Goal: Transaction & Acquisition: Purchase product/service

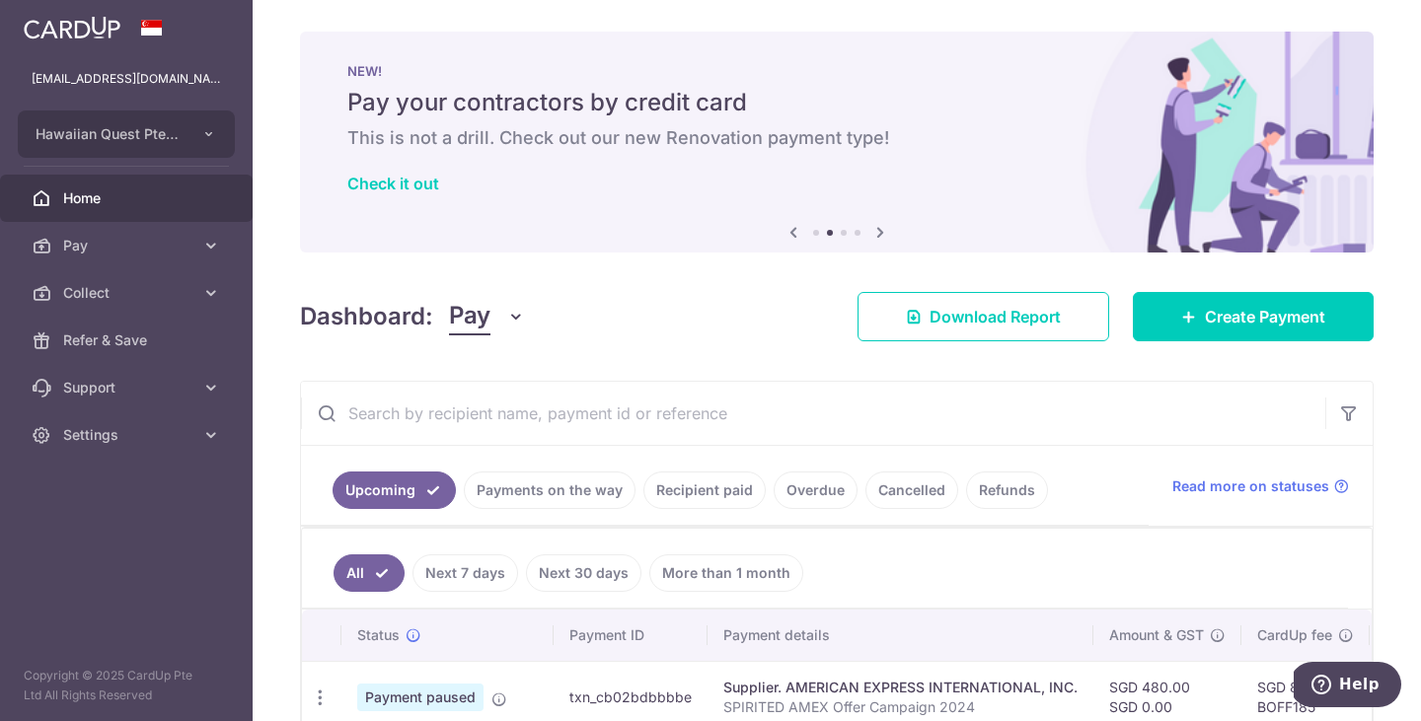
scroll to position [181, 0]
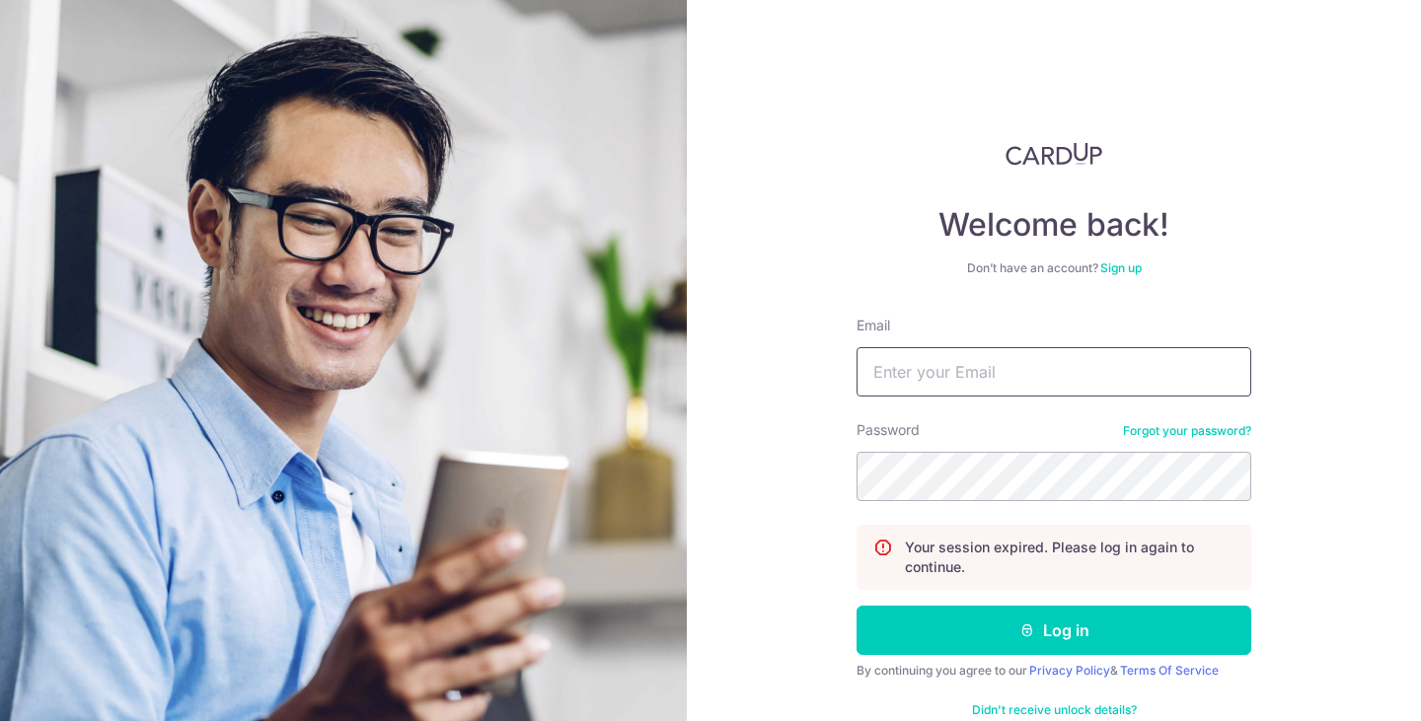
click at [959, 382] on input "Email" at bounding box center [1053, 371] width 395 height 49
type input "[EMAIL_ADDRESS][DOMAIN_NAME]"
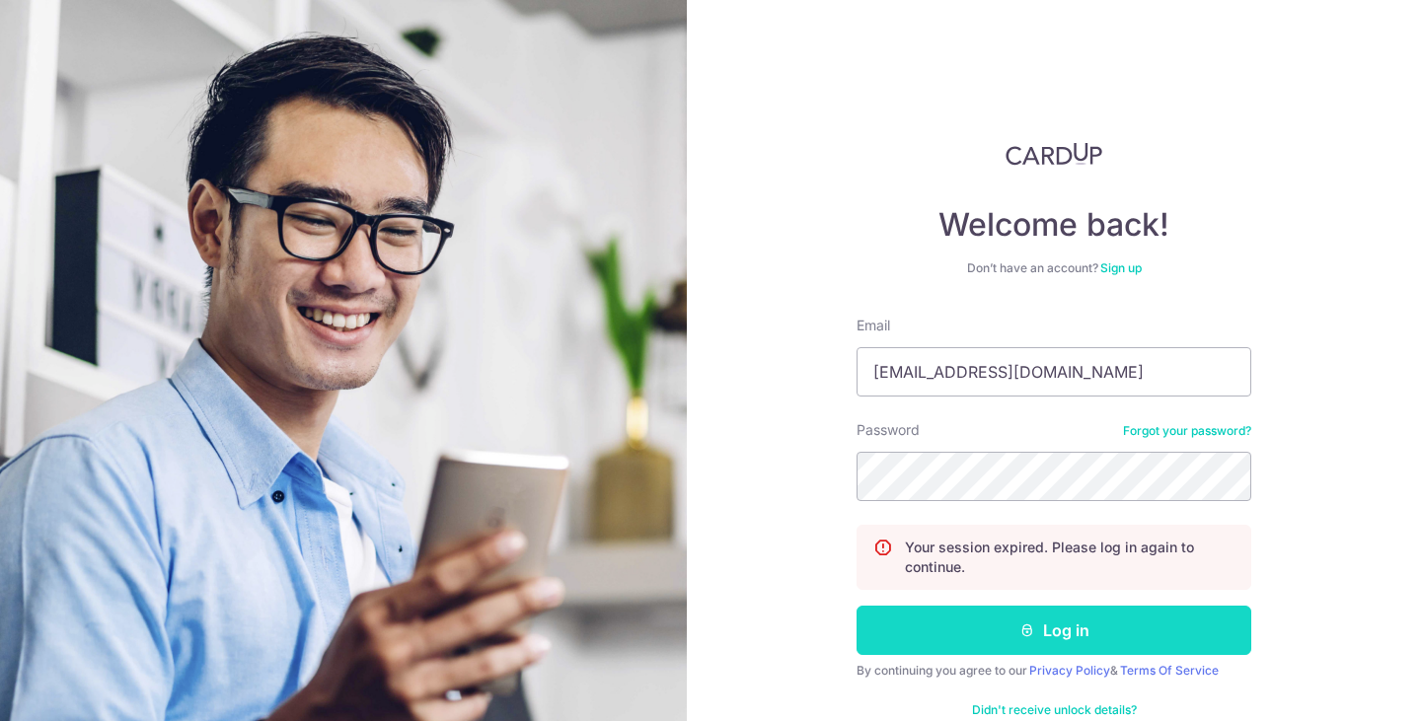
click at [1061, 642] on button "Log in" at bounding box center [1053, 630] width 395 height 49
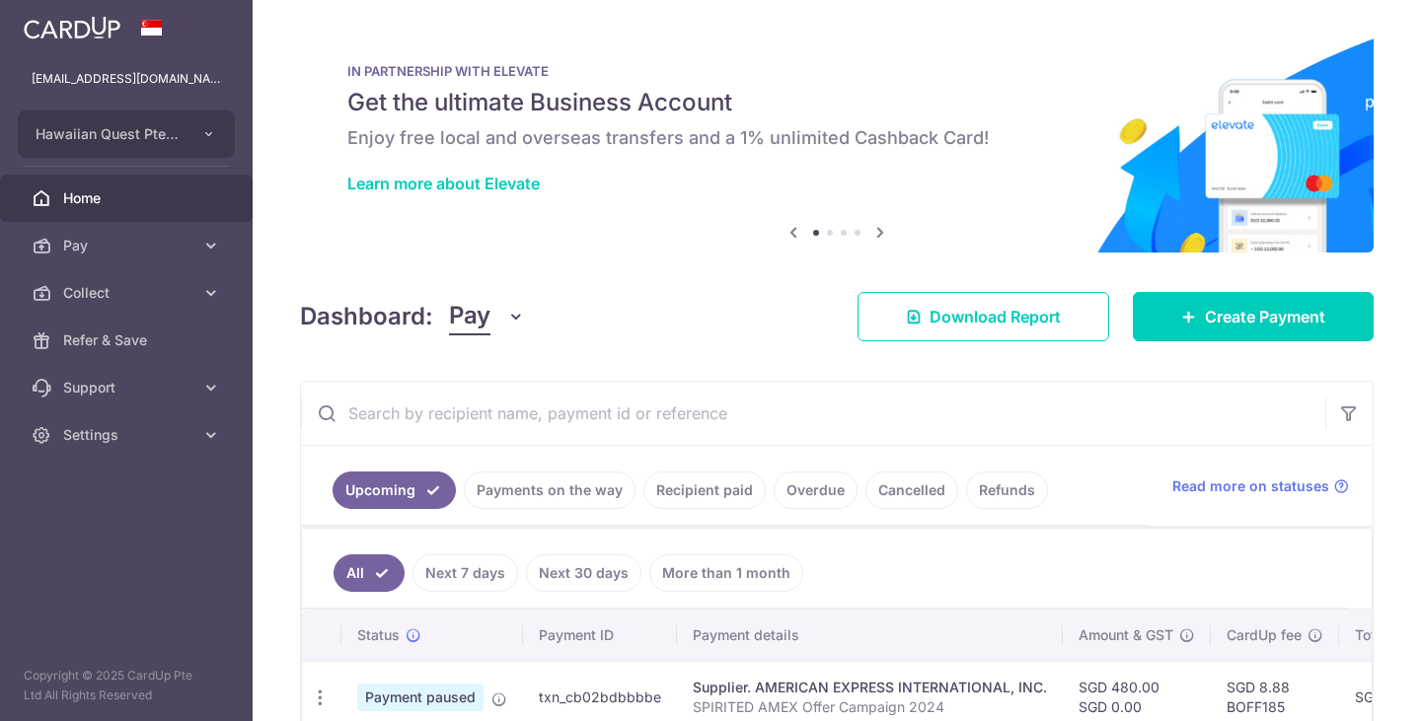
click at [1063, 642] on th "Amount & GST" at bounding box center [1137, 635] width 148 height 51
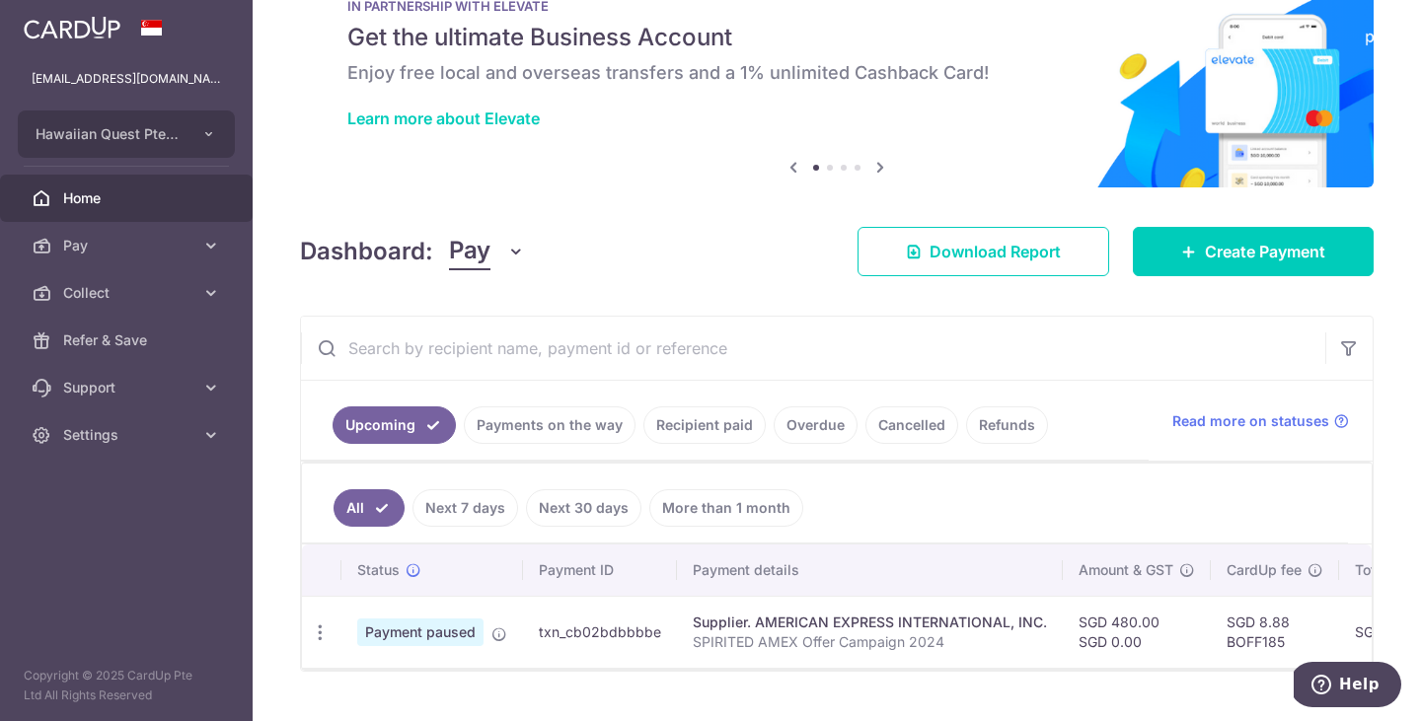
scroll to position [109, 0]
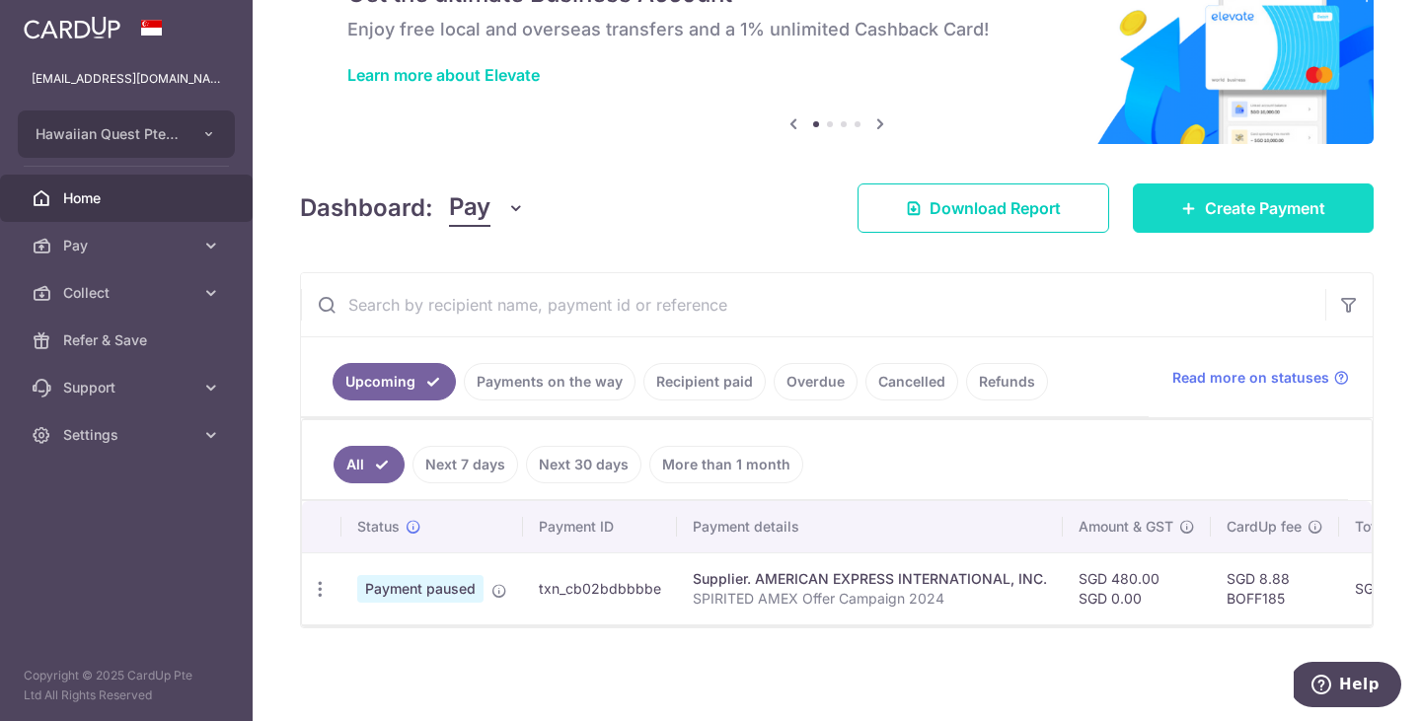
click at [1212, 215] on span "Create Payment" at bounding box center [1265, 208] width 120 height 24
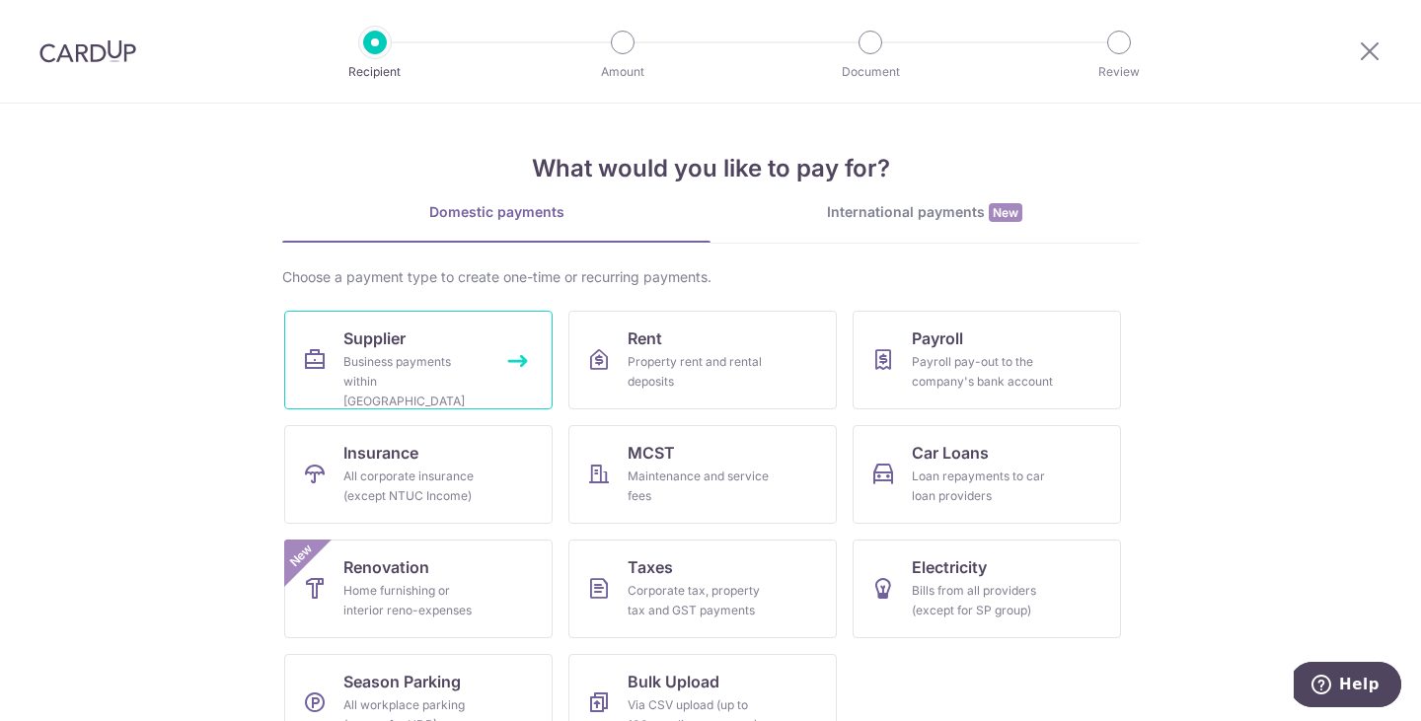
click at [440, 335] on link "Supplier Business payments within Singapore" at bounding box center [418, 360] width 268 height 99
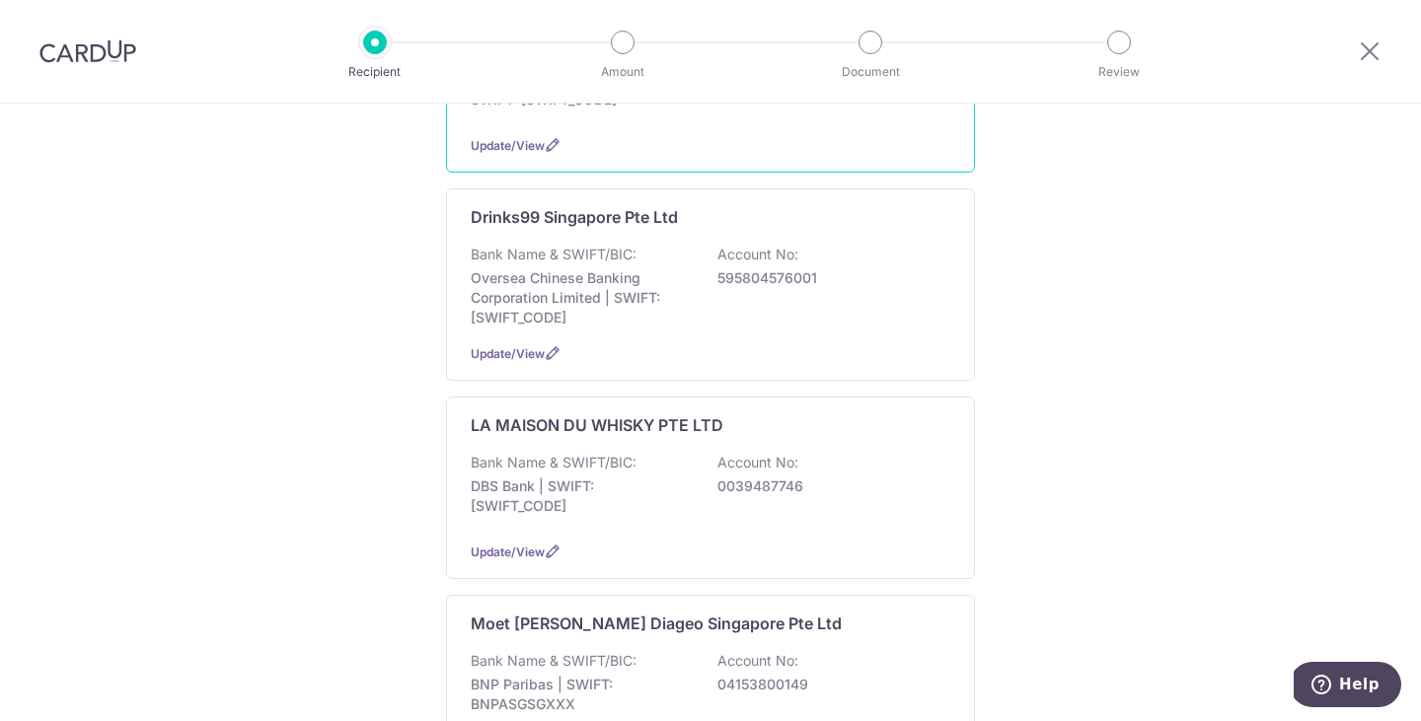
scroll to position [665, 0]
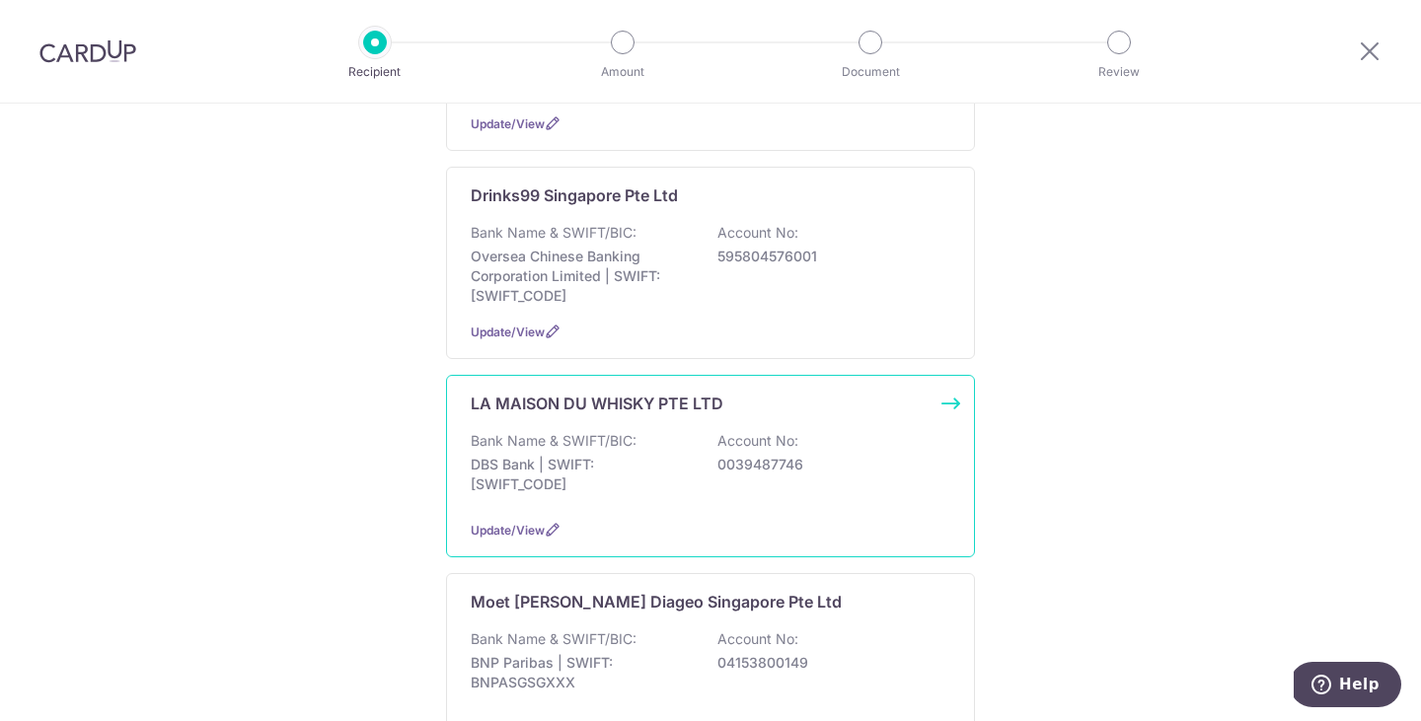
click at [708, 469] on div "Bank Name & SWIFT/BIC: DBS Bank | SWIFT: DBSSSGSGXXX Account No: 0039487746" at bounding box center [710, 467] width 479 height 73
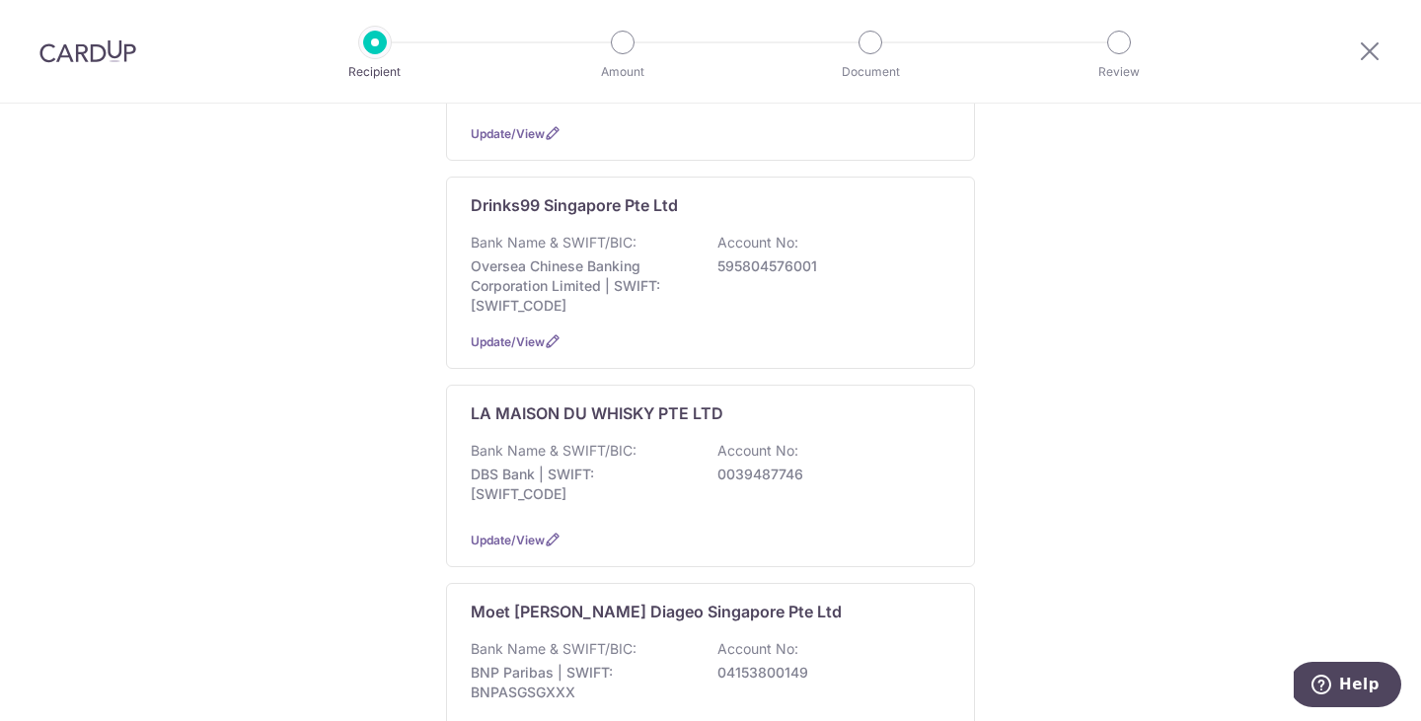
scroll to position [654, 0]
click at [797, 407] on div "LA MAISON DU WHISKY PTE LTD Bank Name & SWIFT/BIC: DBS Bank | SWIFT: DBSSSGSGXX…" at bounding box center [710, 477] width 529 height 183
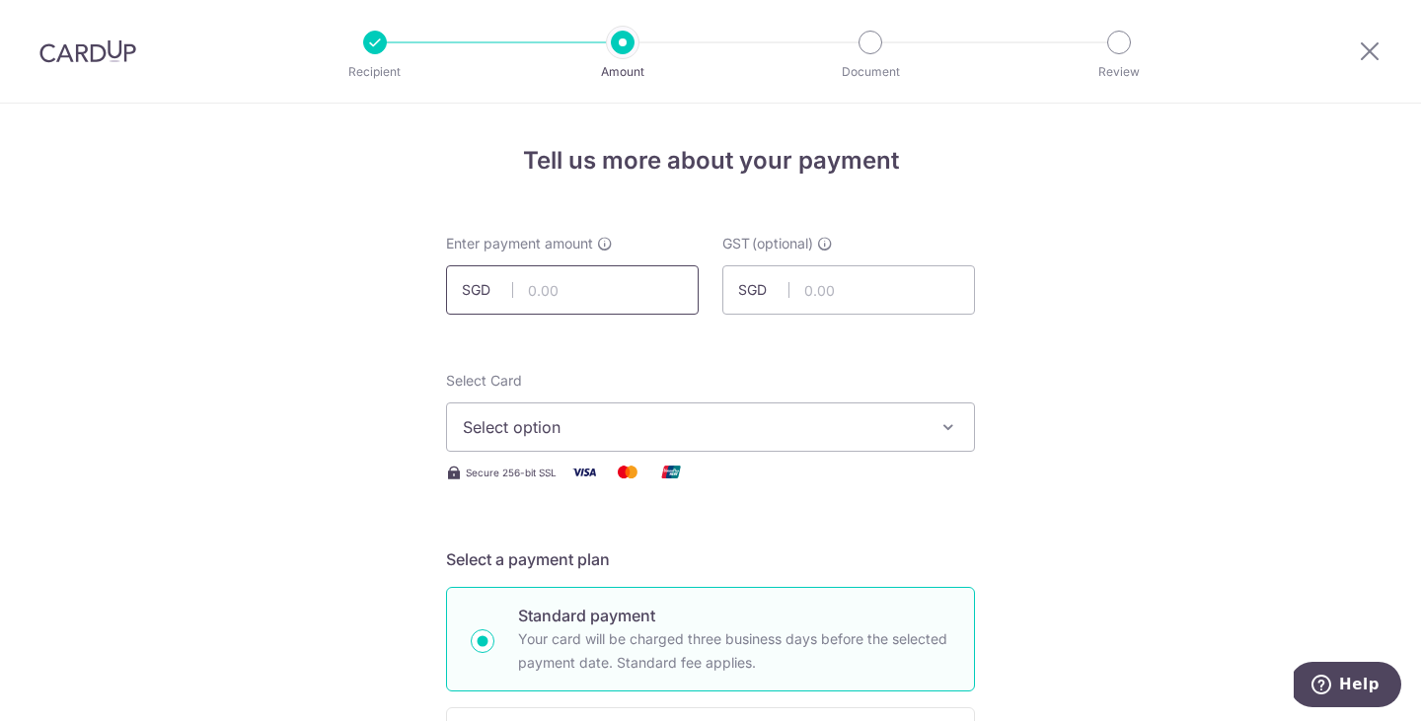
click at [599, 303] on input "text" at bounding box center [572, 289] width 253 height 49
type input "193.86"
click at [756, 412] on button "Select option" at bounding box center [710, 427] width 529 height 49
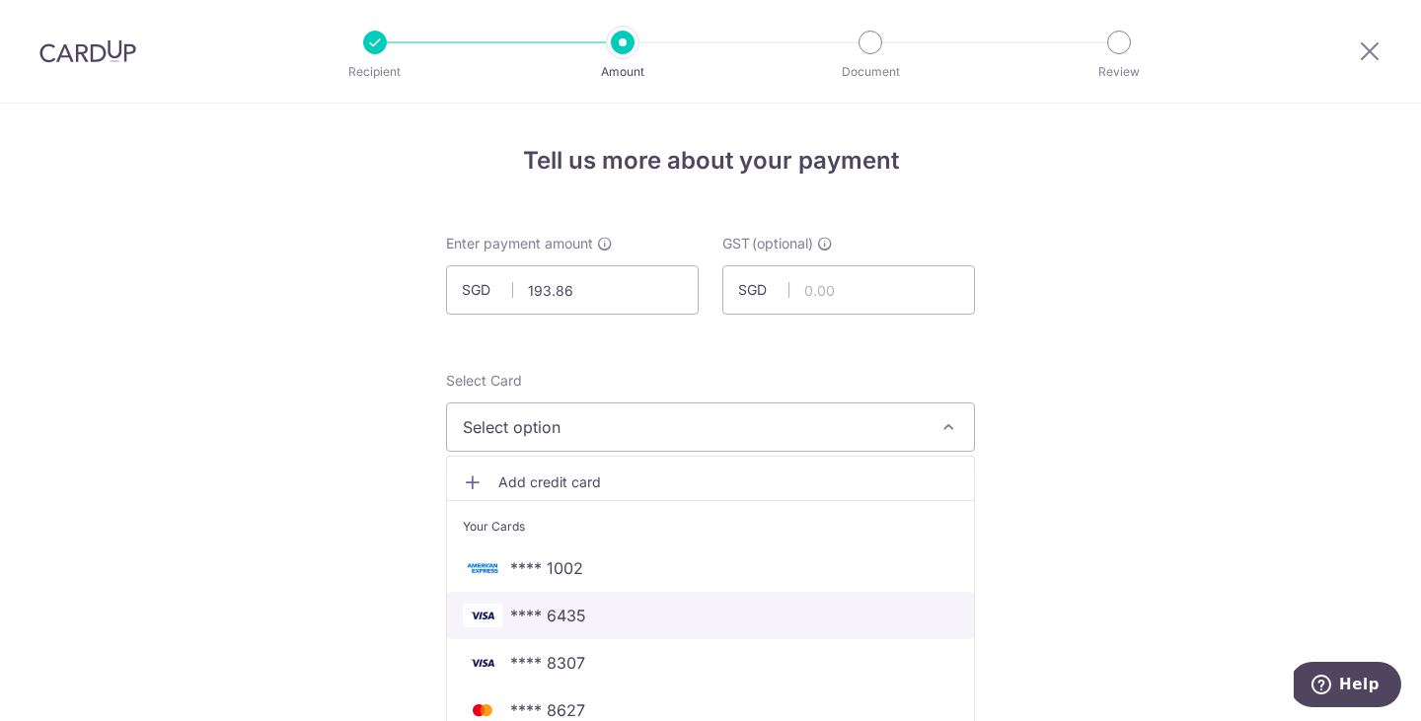
click at [652, 615] on span "**** 6435" at bounding box center [710, 616] width 495 height 24
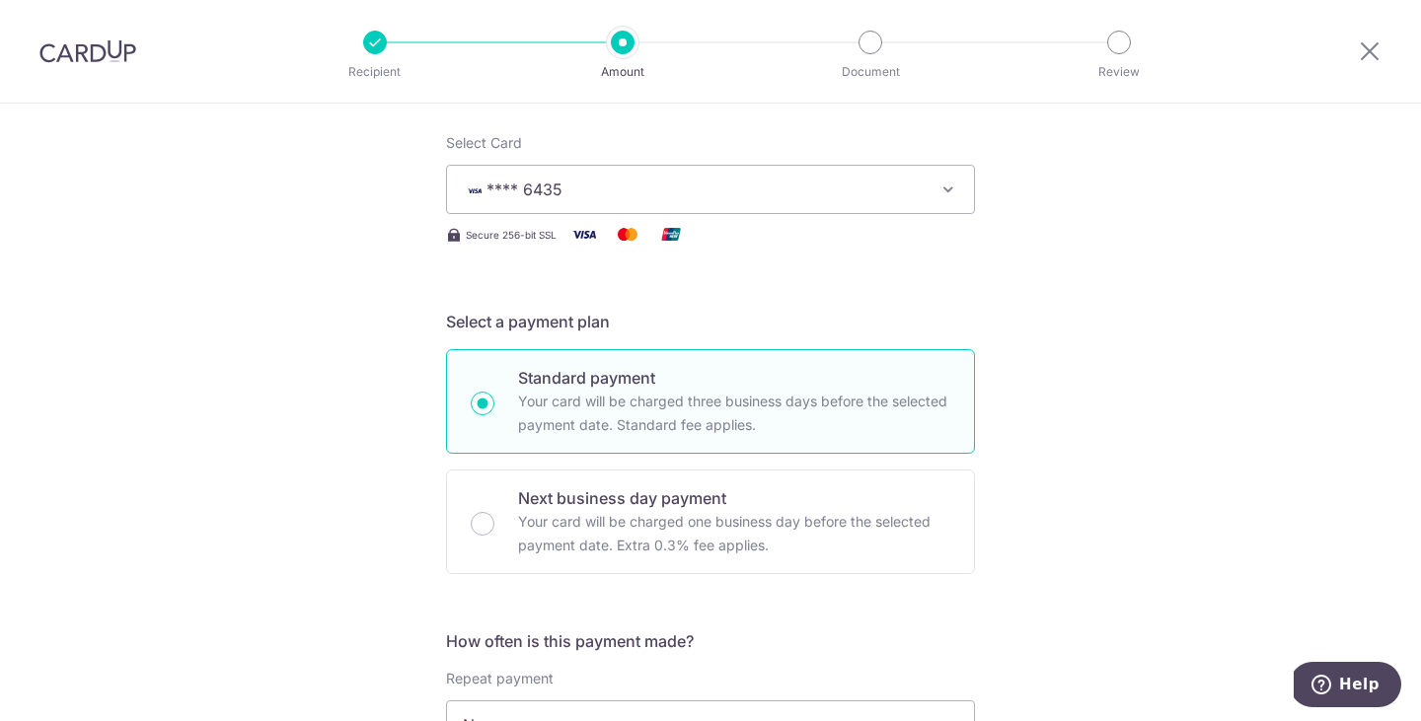
scroll to position [334, 0]
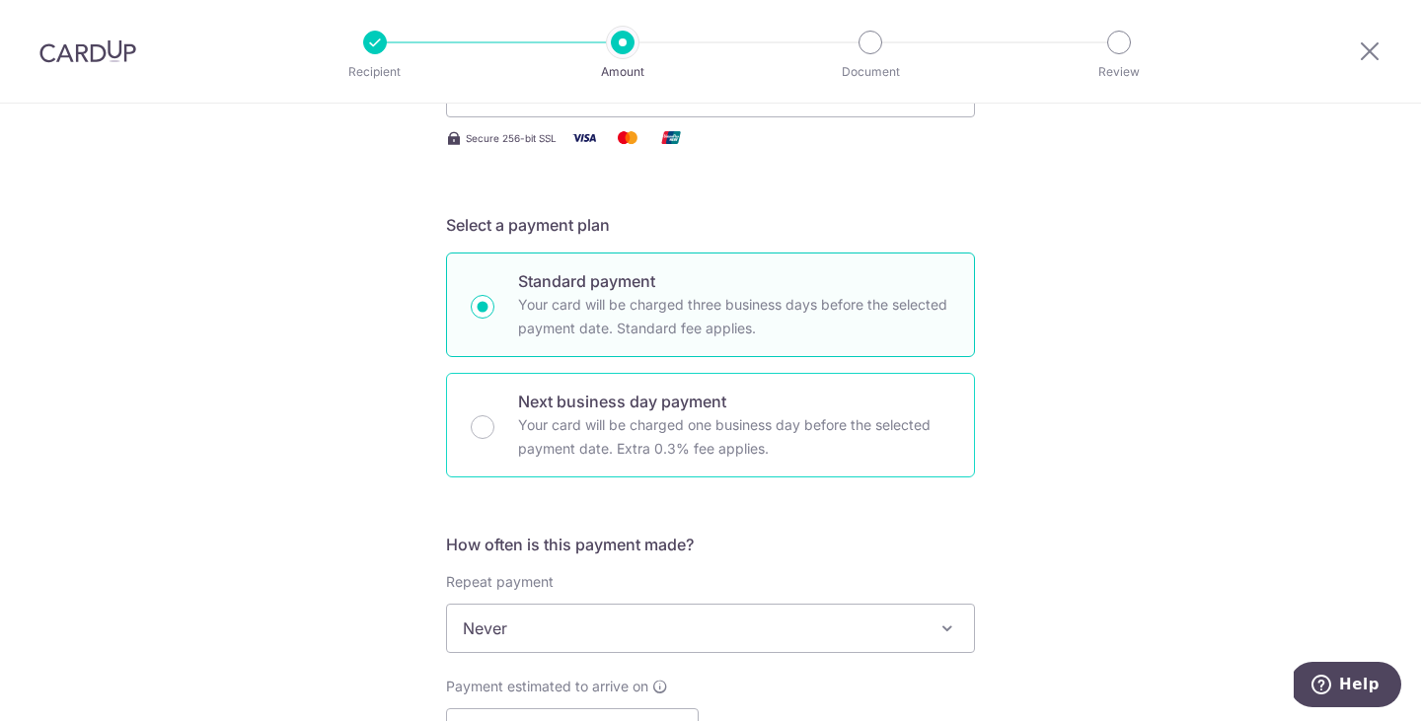
click at [669, 447] on p "Your card will be charged one business day before the selected payment date. Ex…" at bounding box center [734, 436] width 432 height 47
click at [494, 439] on input "Next business day payment Your card will be charged one business day before the…" at bounding box center [483, 427] width 24 height 24
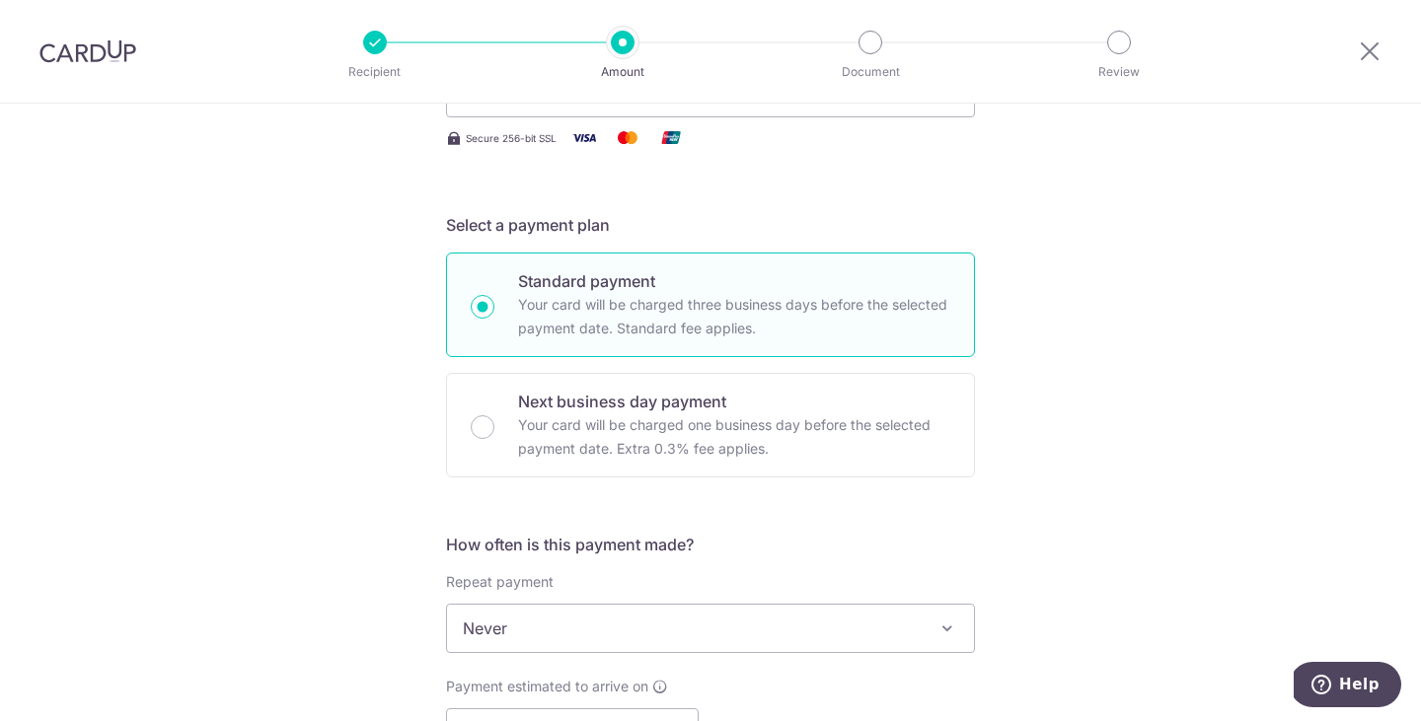
radio input "false"
radio input "true"
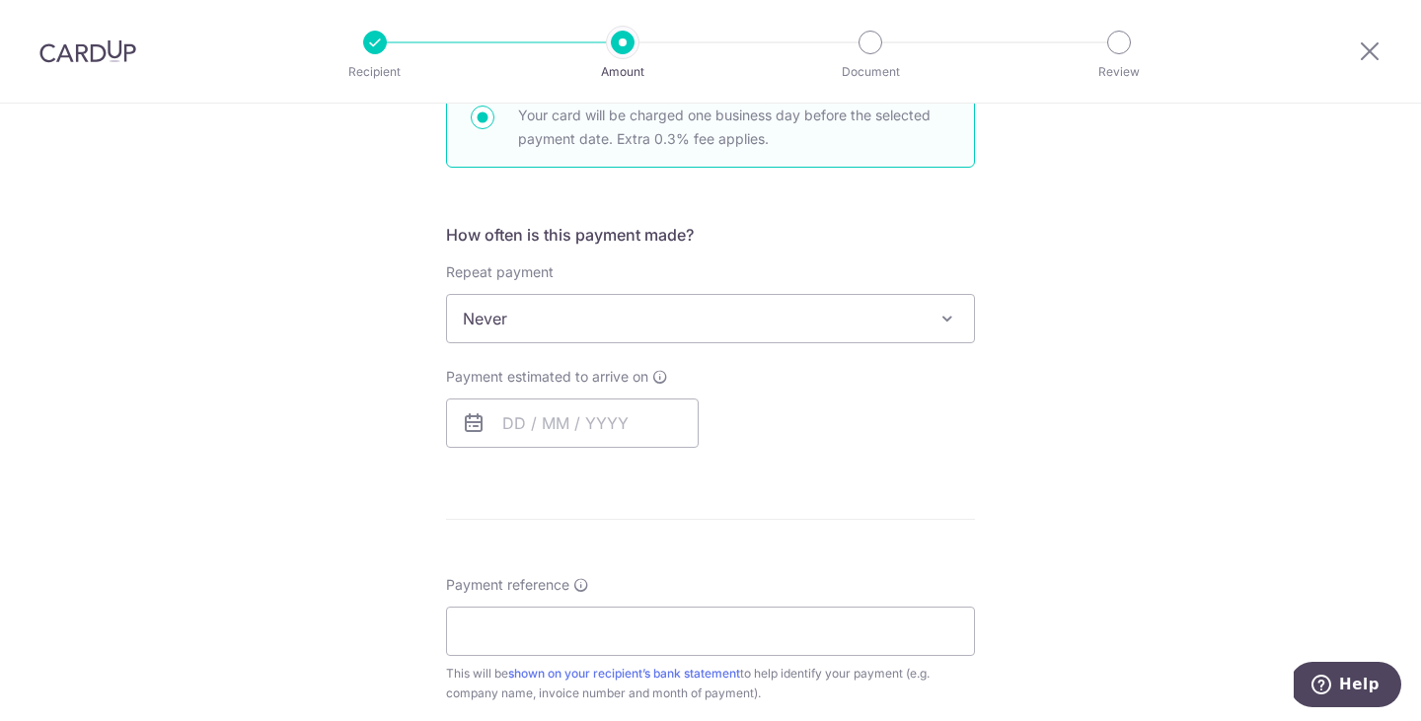
scroll to position [672, 0]
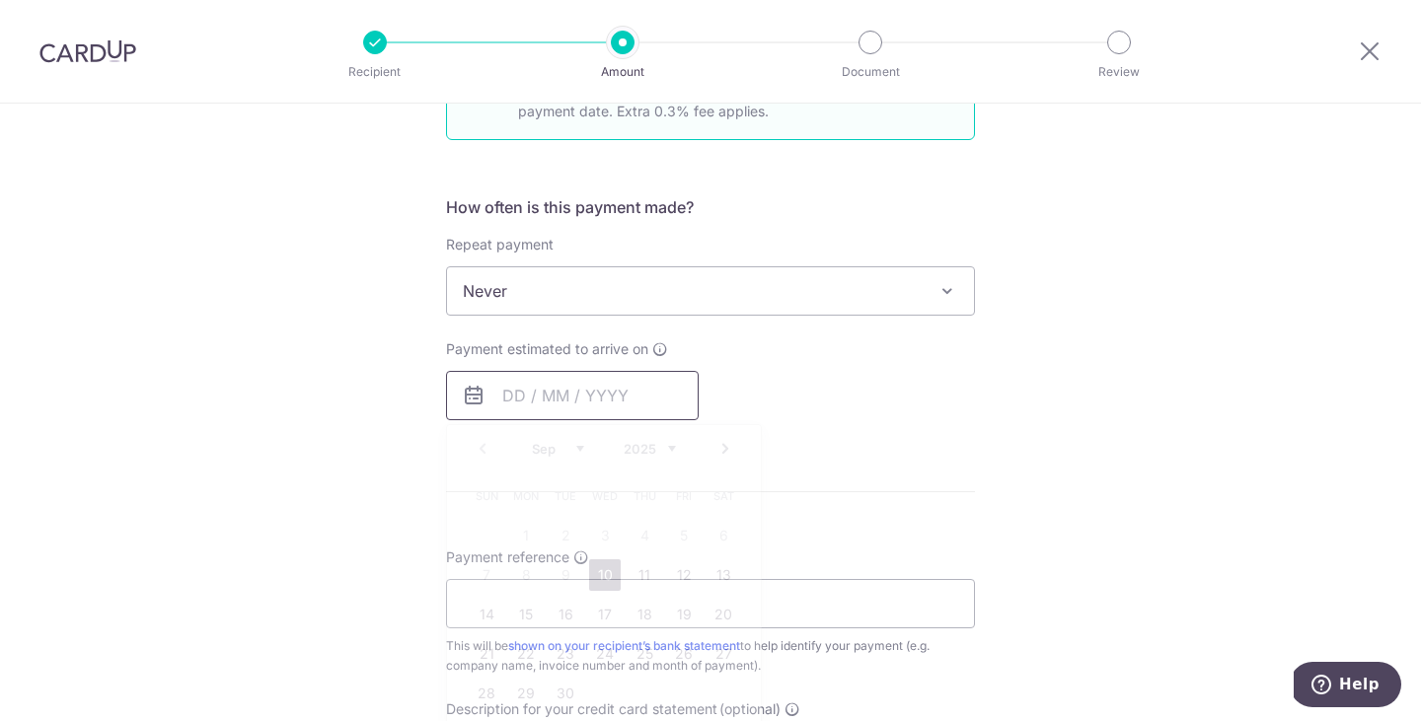
click at [558, 398] on input "text" at bounding box center [572, 395] width 253 height 49
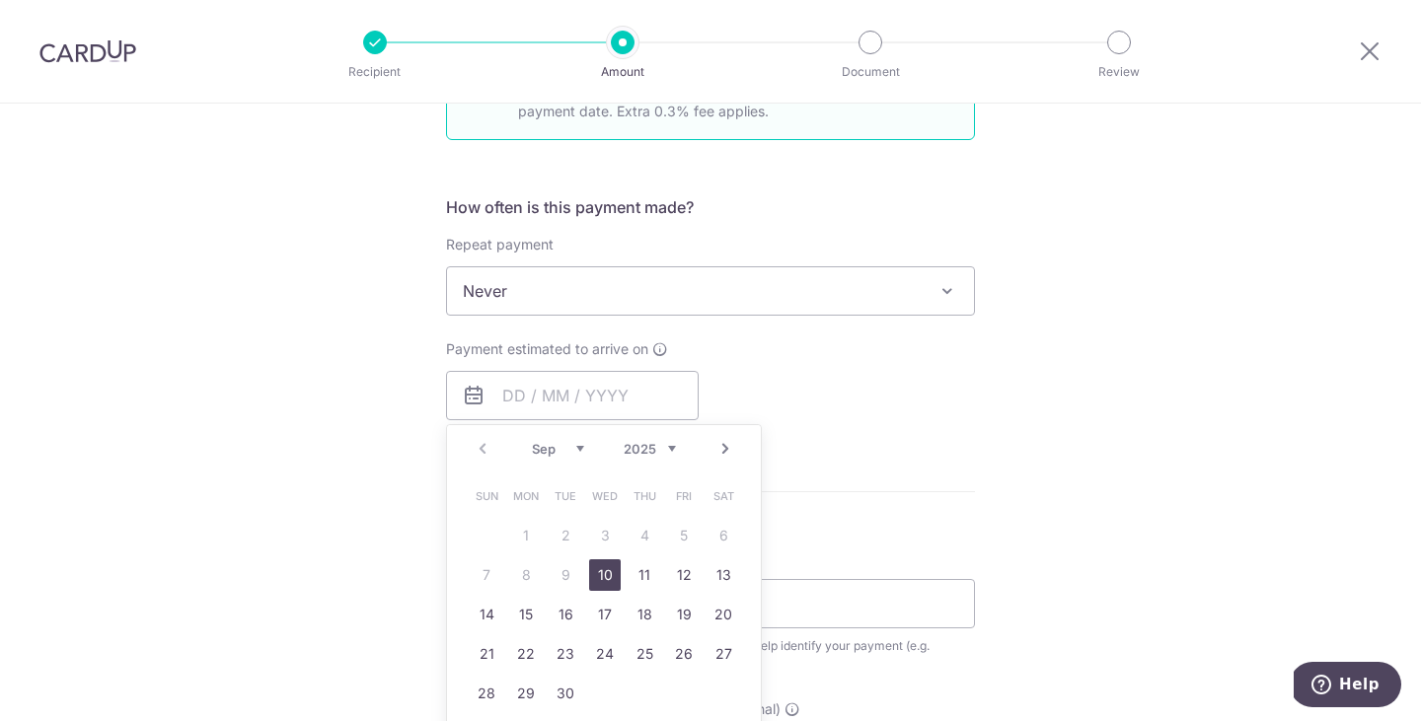
click at [605, 568] on link "10" at bounding box center [605, 575] width 32 height 32
type input "[DATE]"
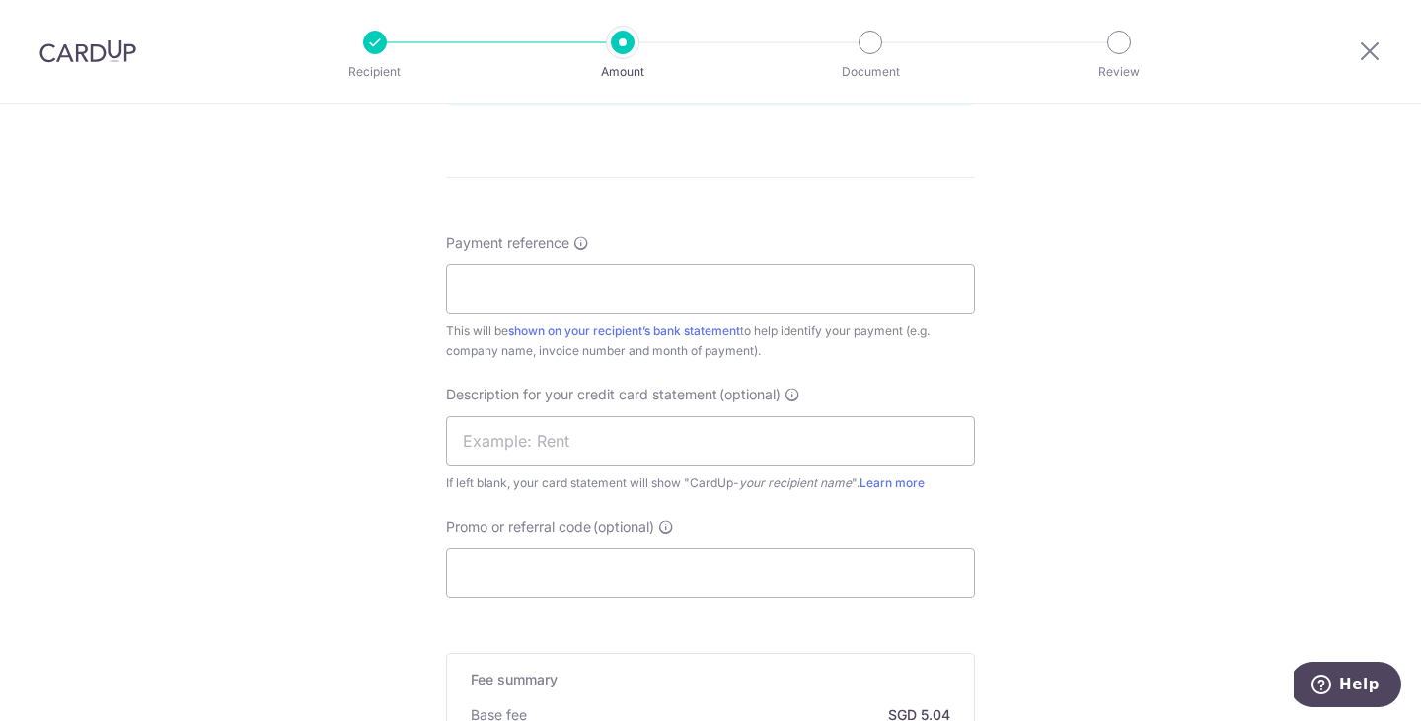
scroll to position [1115, 0]
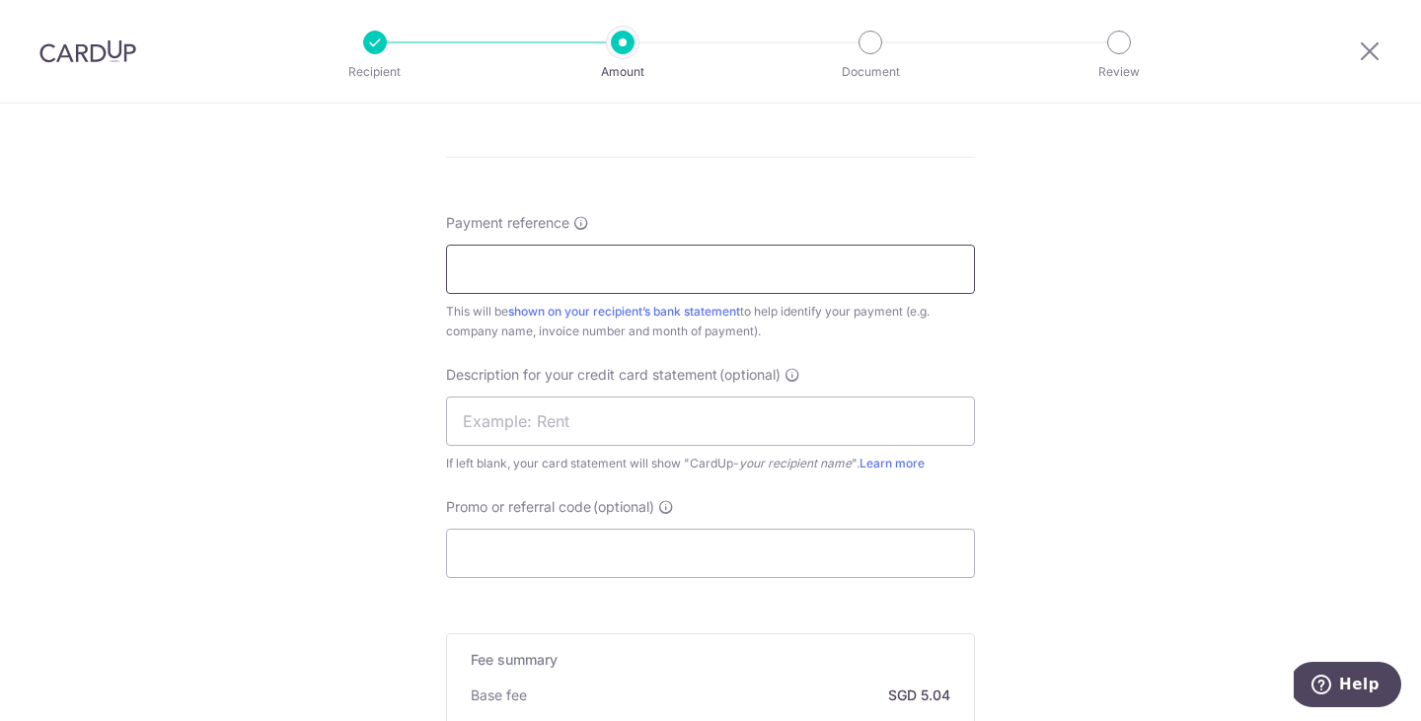
click at [690, 278] on input "Payment reference" at bounding box center [710, 269] width 529 height 49
type input "M"
type input "L"
type input "l"
type input "INV NO 1025052"
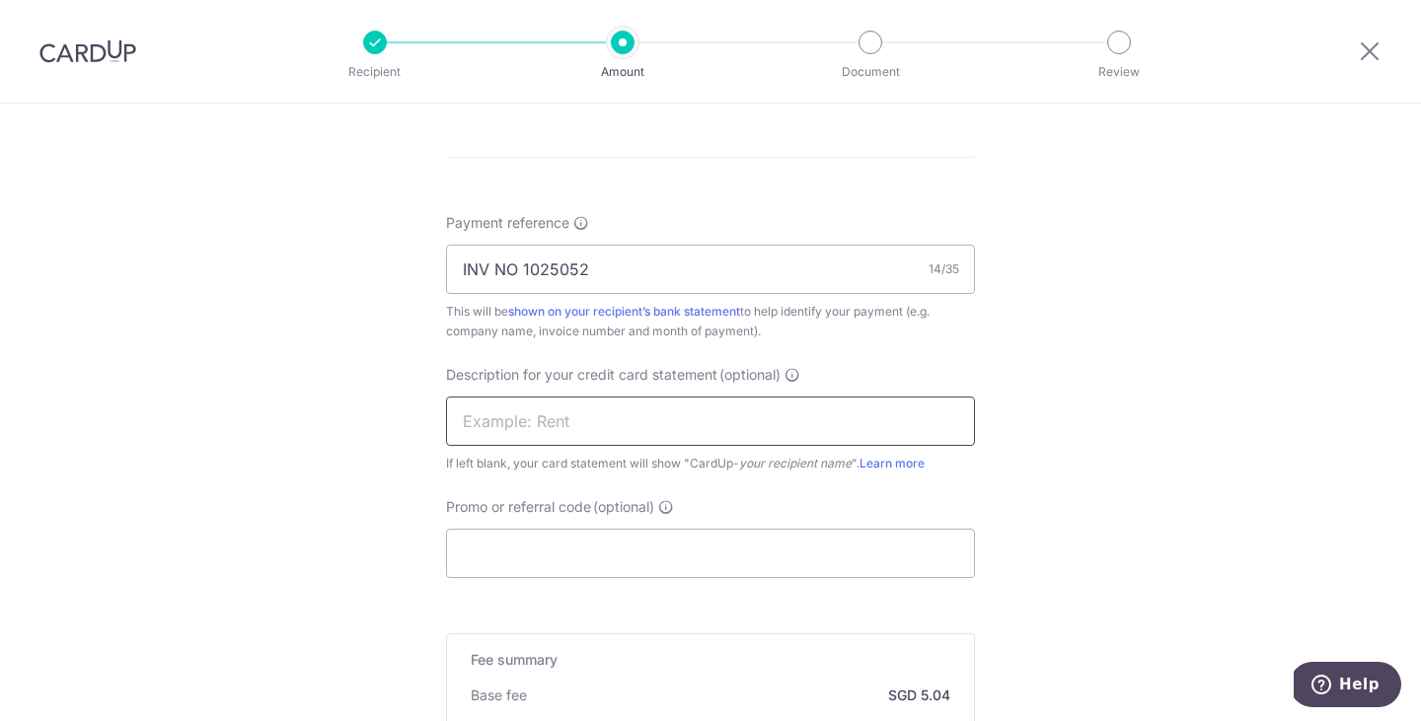
click at [638, 421] on input "text" at bounding box center [710, 421] width 529 height 49
drag, startPoint x: 595, startPoint y: 423, endPoint x: 548, endPoint y: 422, distance: 47.4
click at [548, 422] on input "LMDW 1020551" at bounding box center [710, 421] width 529 height 49
type input "LMDW 1025052"
click at [654, 566] on input "Promo or referral code (optional)" at bounding box center [710, 553] width 529 height 49
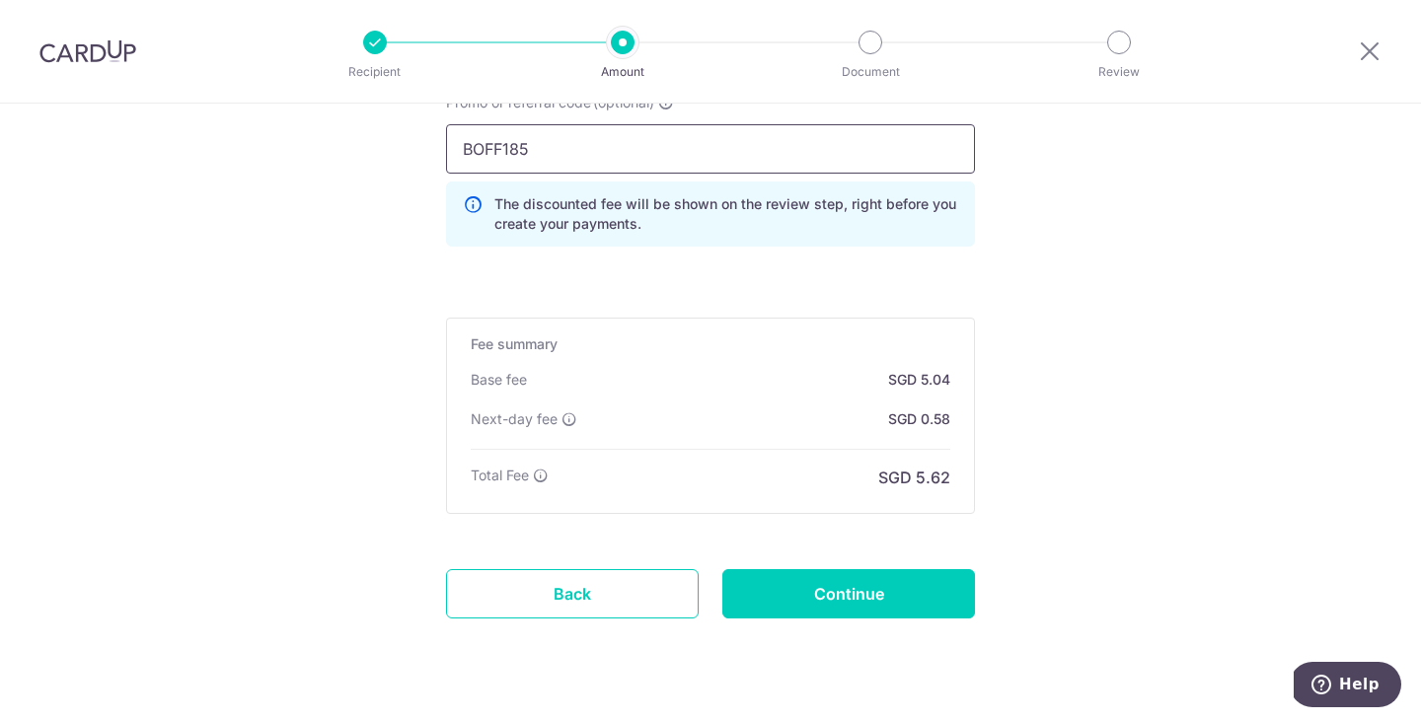
scroll to position [1539, 0]
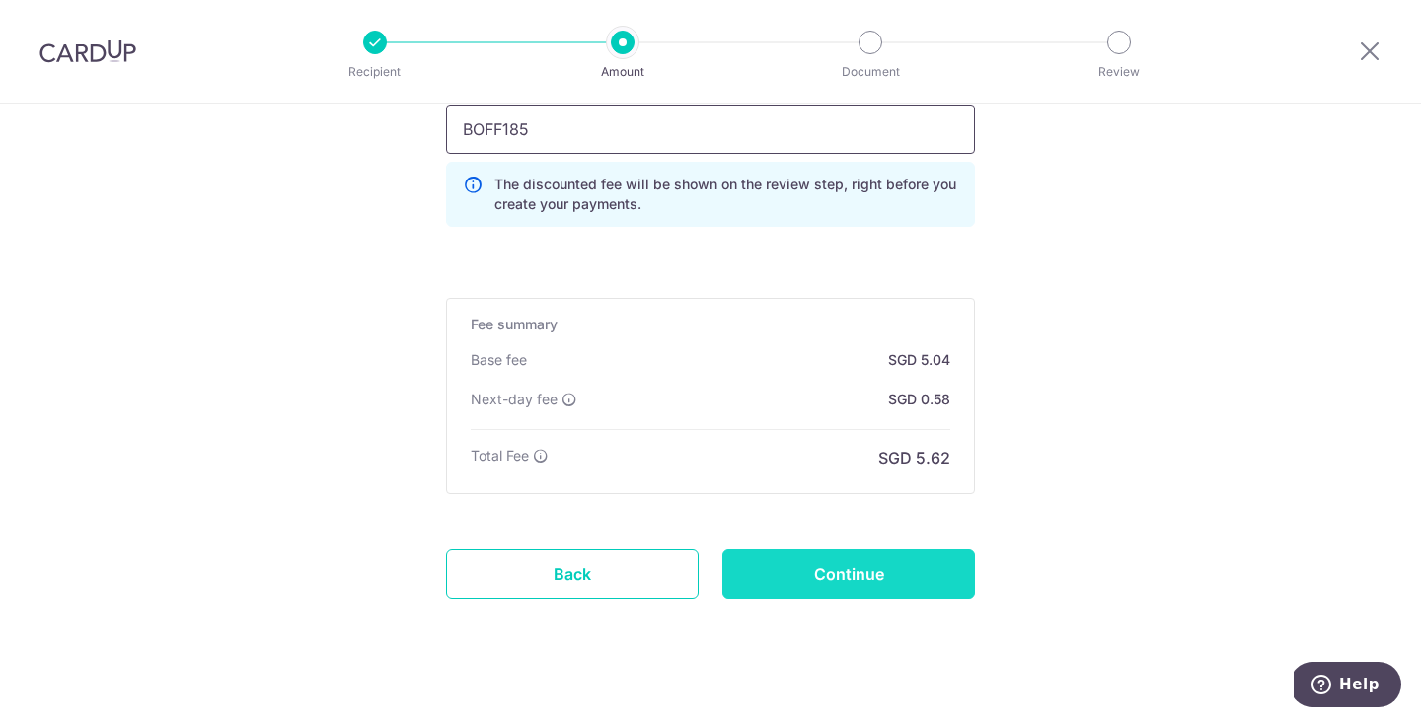
type input "BOFF185"
click at [848, 565] on input "Continue" at bounding box center [848, 574] width 253 height 49
type input "Create Schedule"
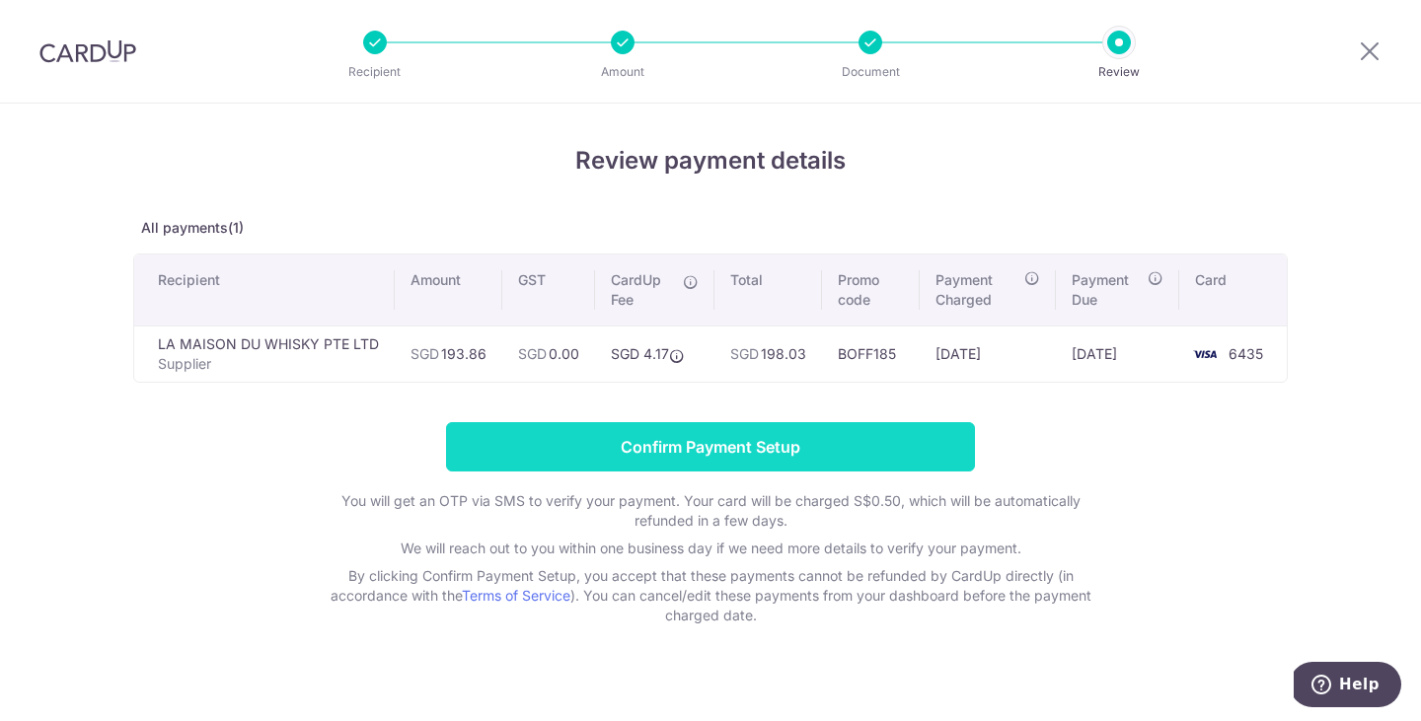
click at [690, 439] on input "Confirm Payment Setup" at bounding box center [710, 446] width 529 height 49
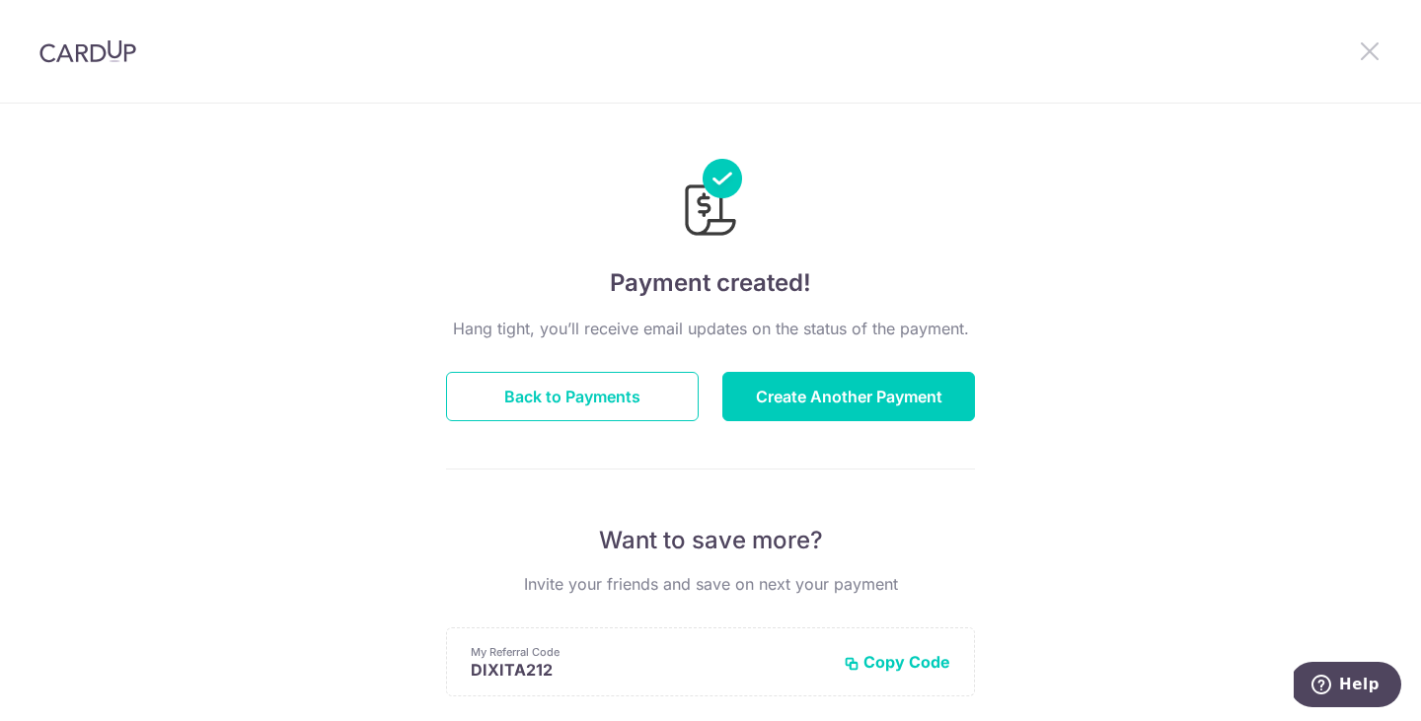
click at [1369, 47] on icon at bounding box center [1370, 50] width 24 height 25
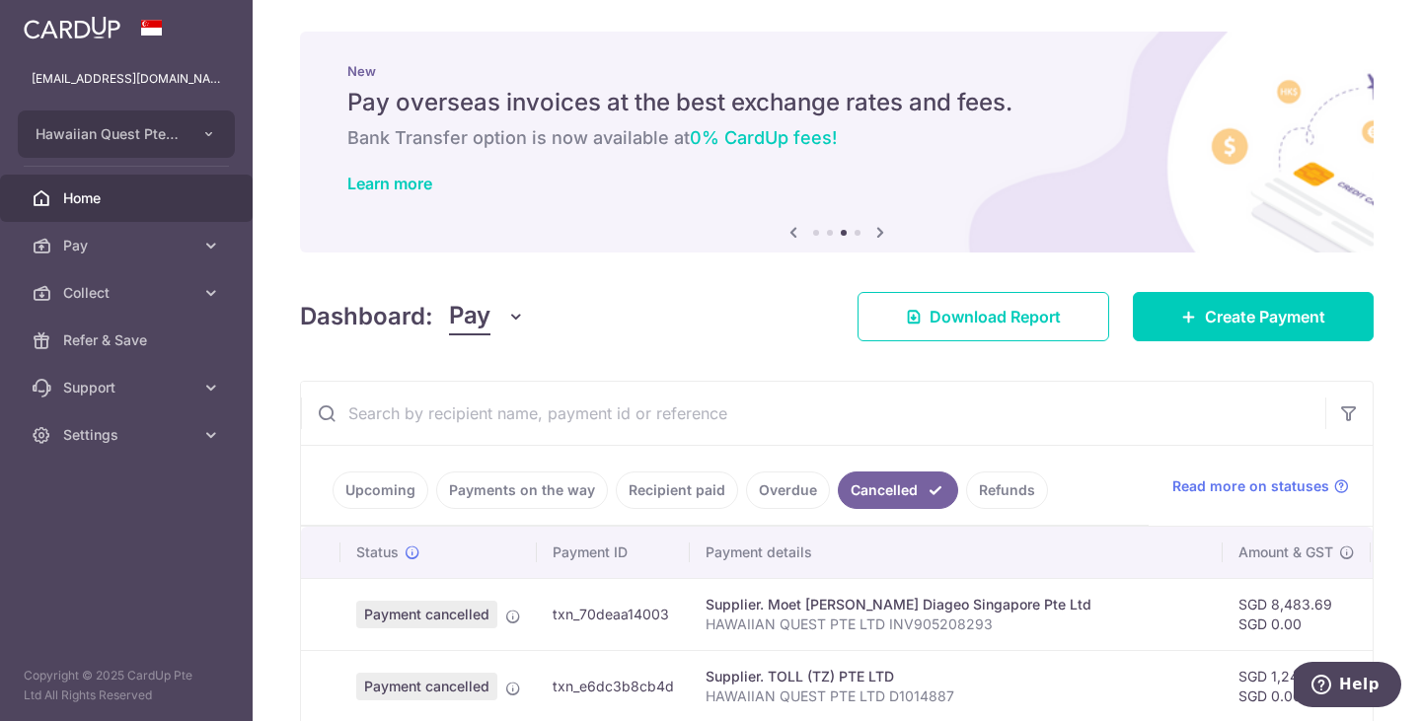
scroll to position [0, 128]
